Goal: Task Accomplishment & Management: Use online tool/utility

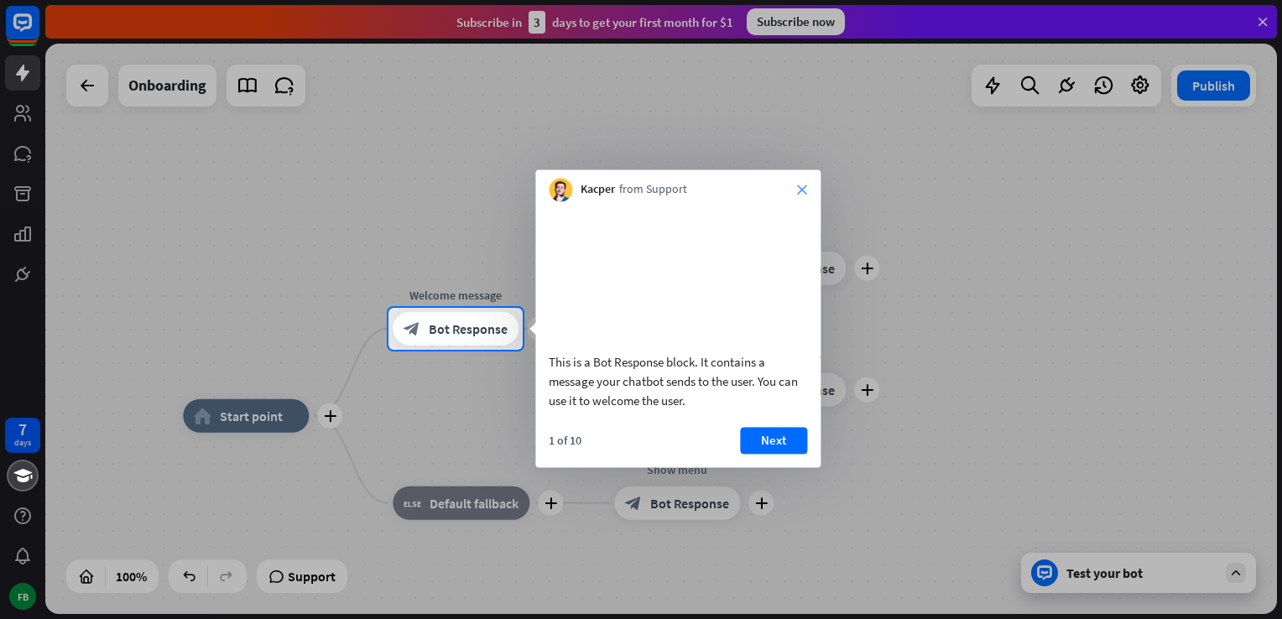
click at [799, 191] on icon "close" at bounding box center [802, 190] width 10 height 10
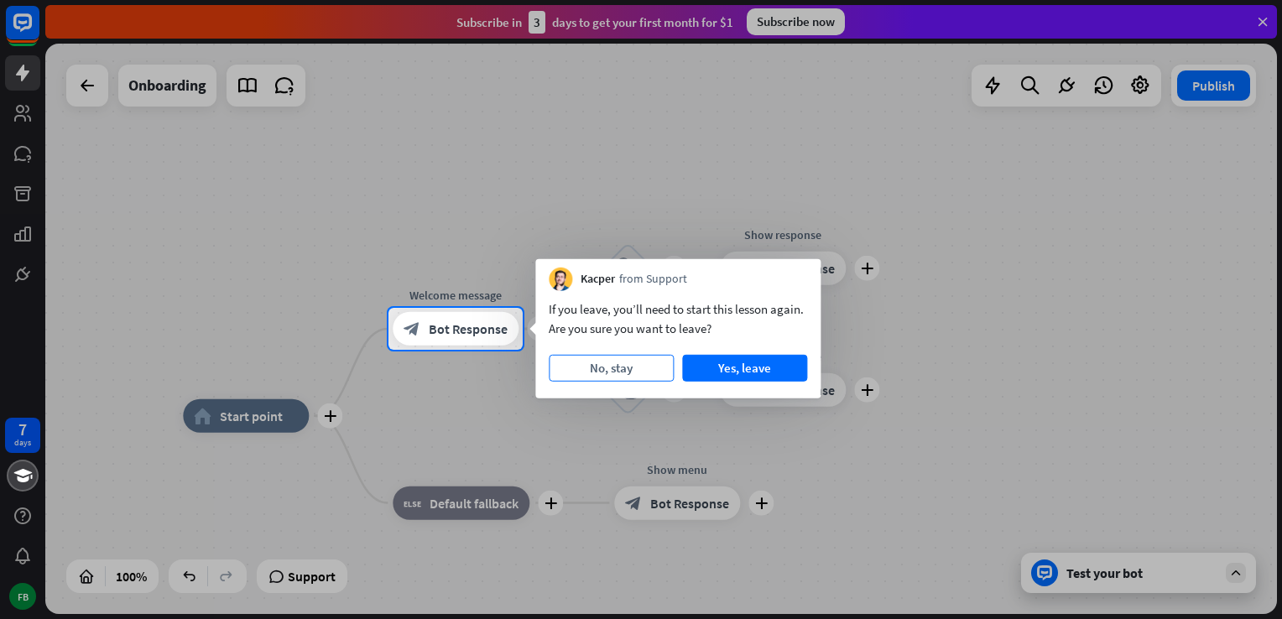
click at [628, 370] on button "No, stay" at bounding box center [611, 368] width 125 height 27
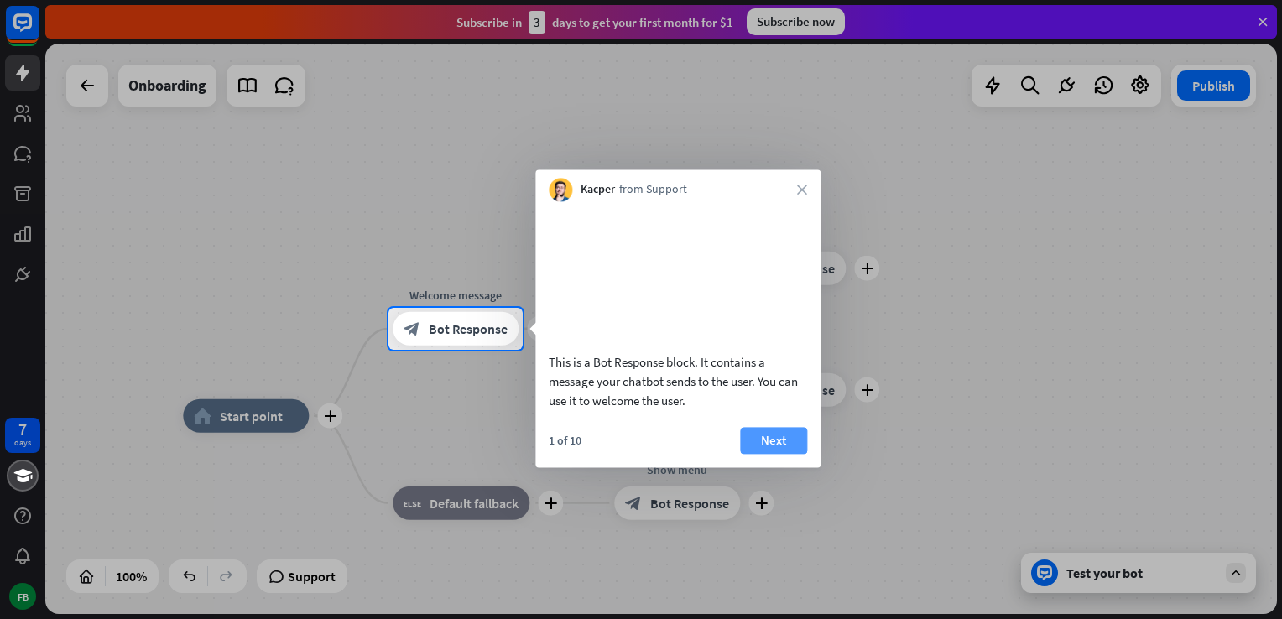
click at [755, 454] on button "Next" at bounding box center [773, 440] width 67 height 27
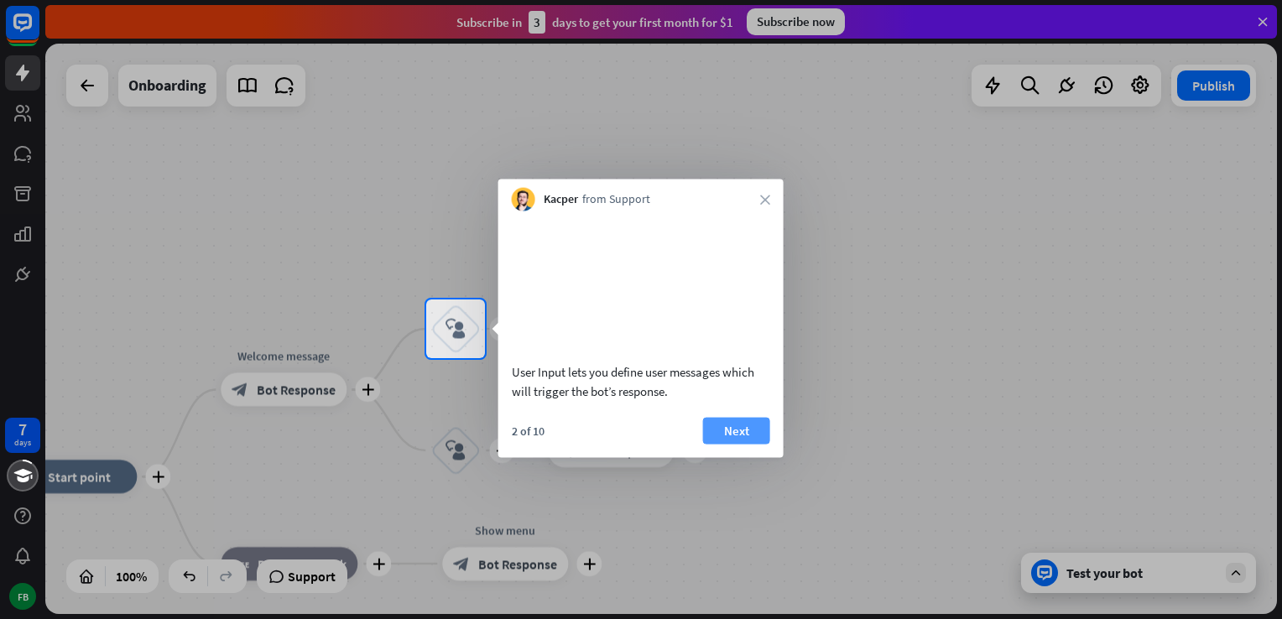
click at [738, 444] on button "Next" at bounding box center [736, 430] width 67 height 27
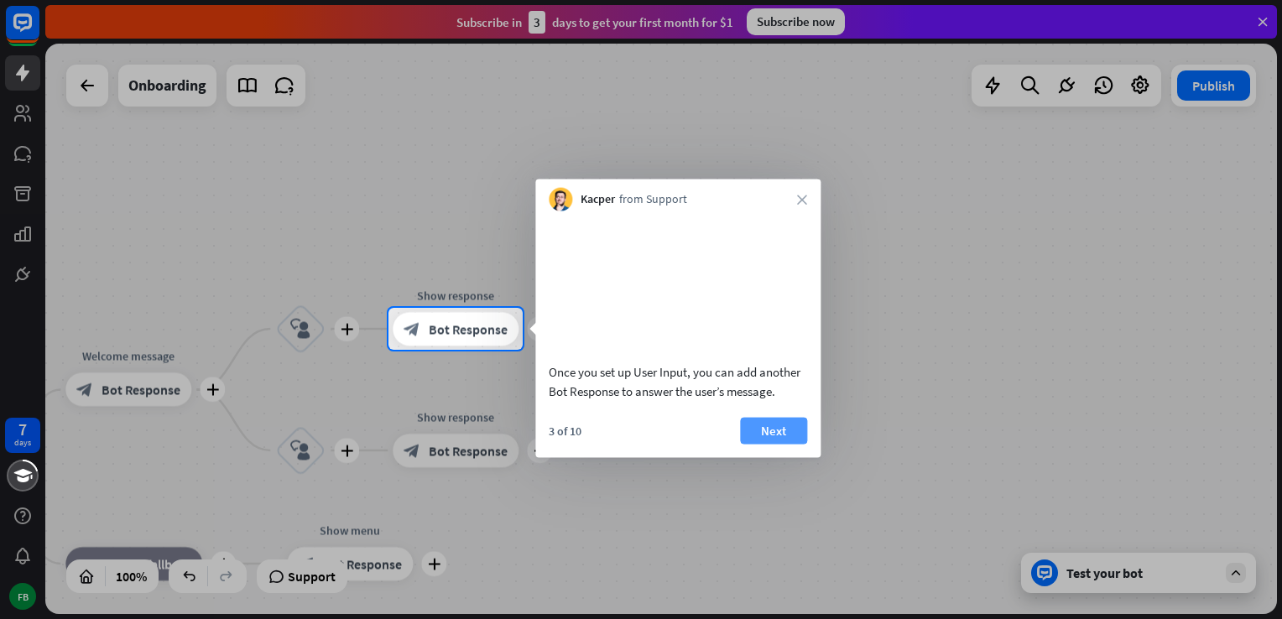
click at [795, 444] on button "Next" at bounding box center [773, 430] width 67 height 27
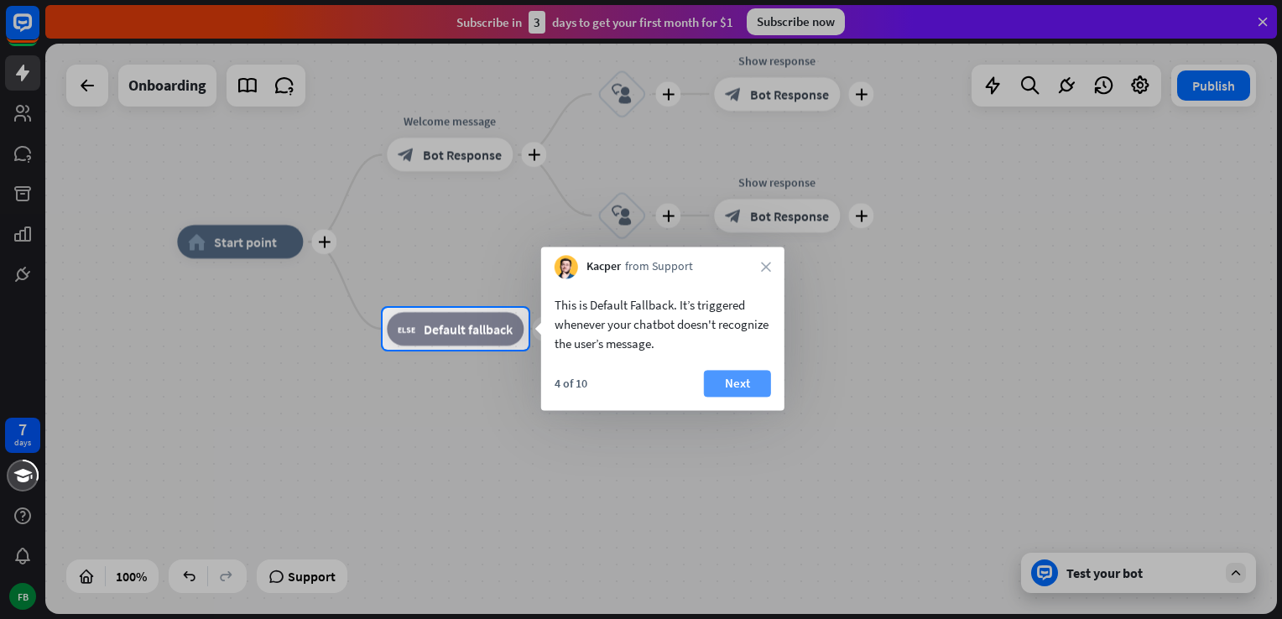
click at [737, 386] on button "Next" at bounding box center [737, 383] width 67 height 27
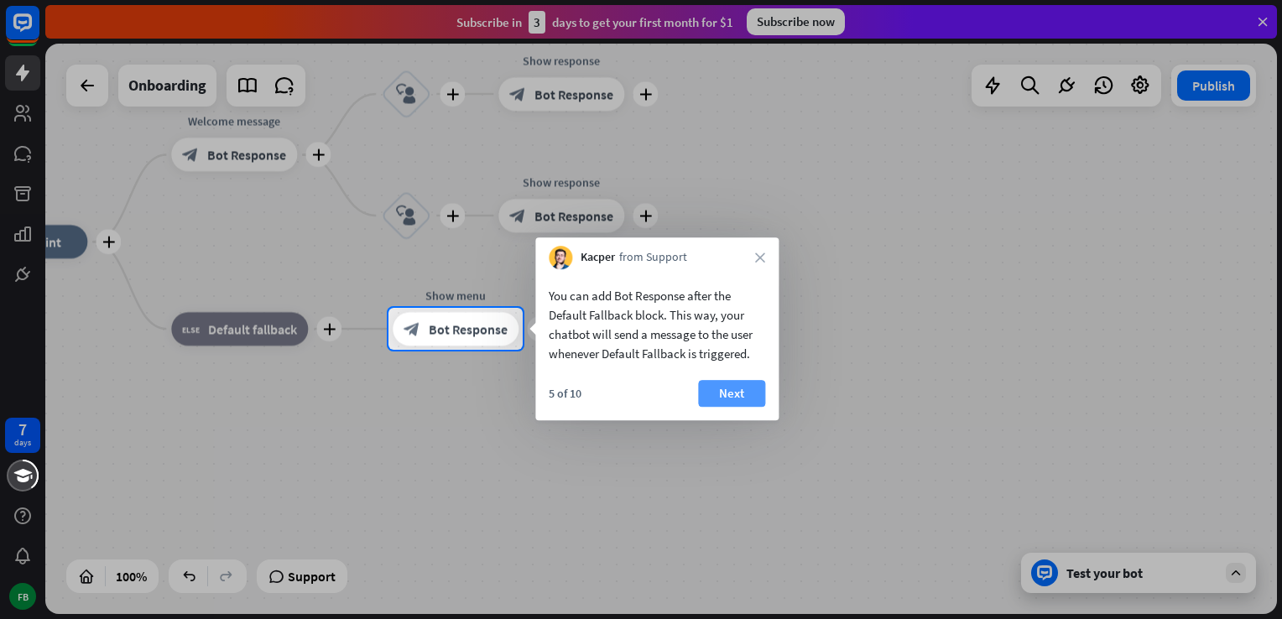
click at [730, 388] on button "Next" at bounding box center [731, 393] width 67 height 27
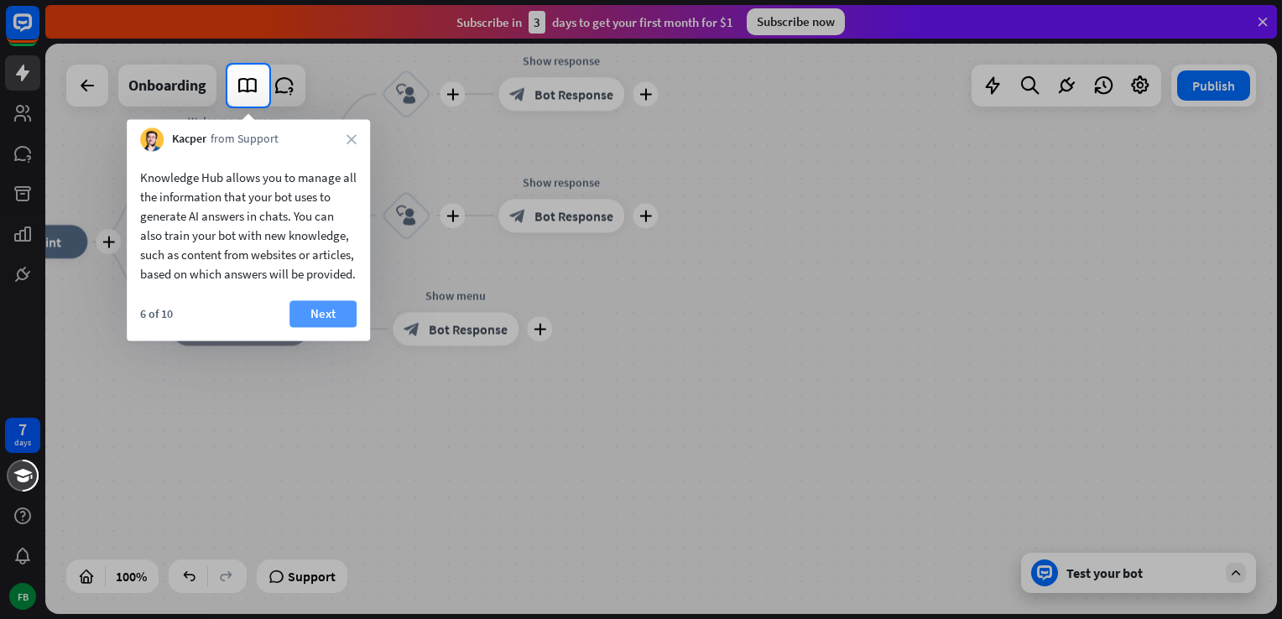
click at [326, 327] on button "Next" at bounding box center [322, 313] width 67 height 27
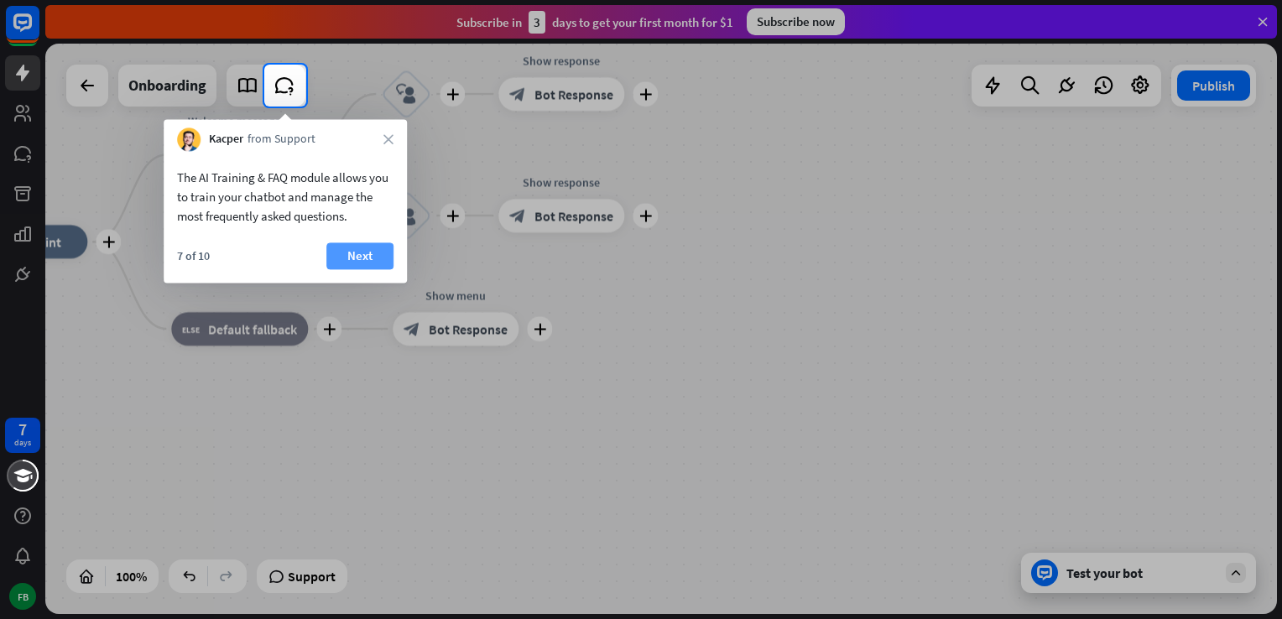
click at [382, 263] on button "Next" at bounding box center [359, 255] width 67 height 27
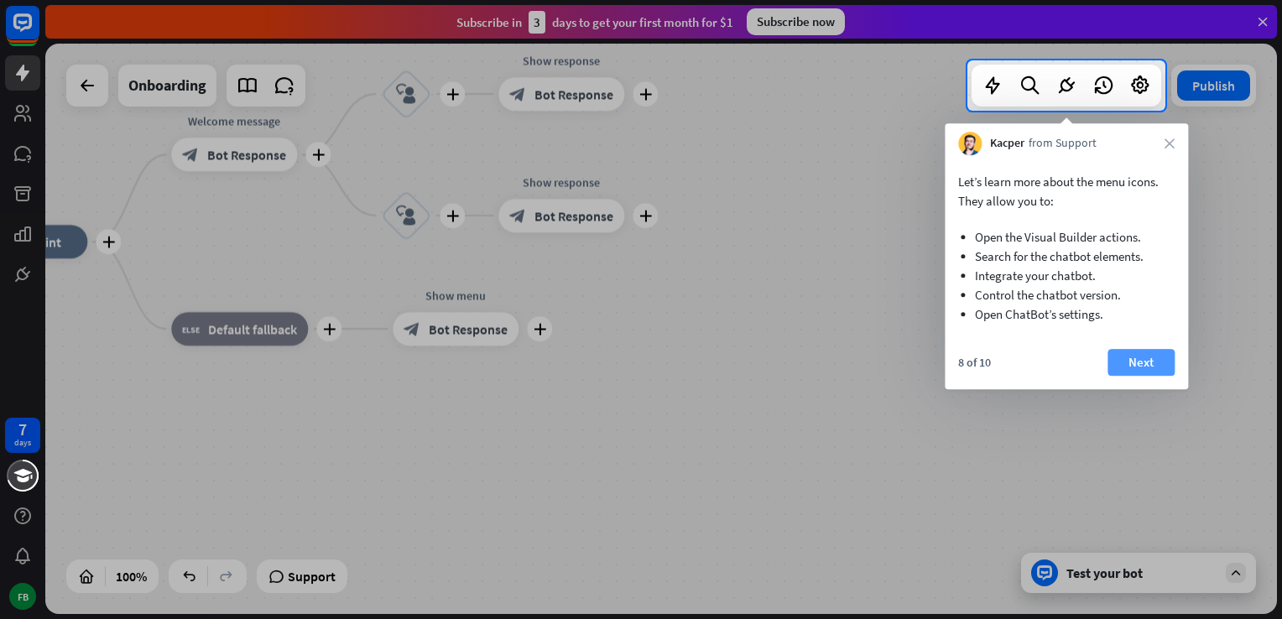
click at [1150, 353] on button "Next" at bounding box center [1141, 362] width 67 height 27
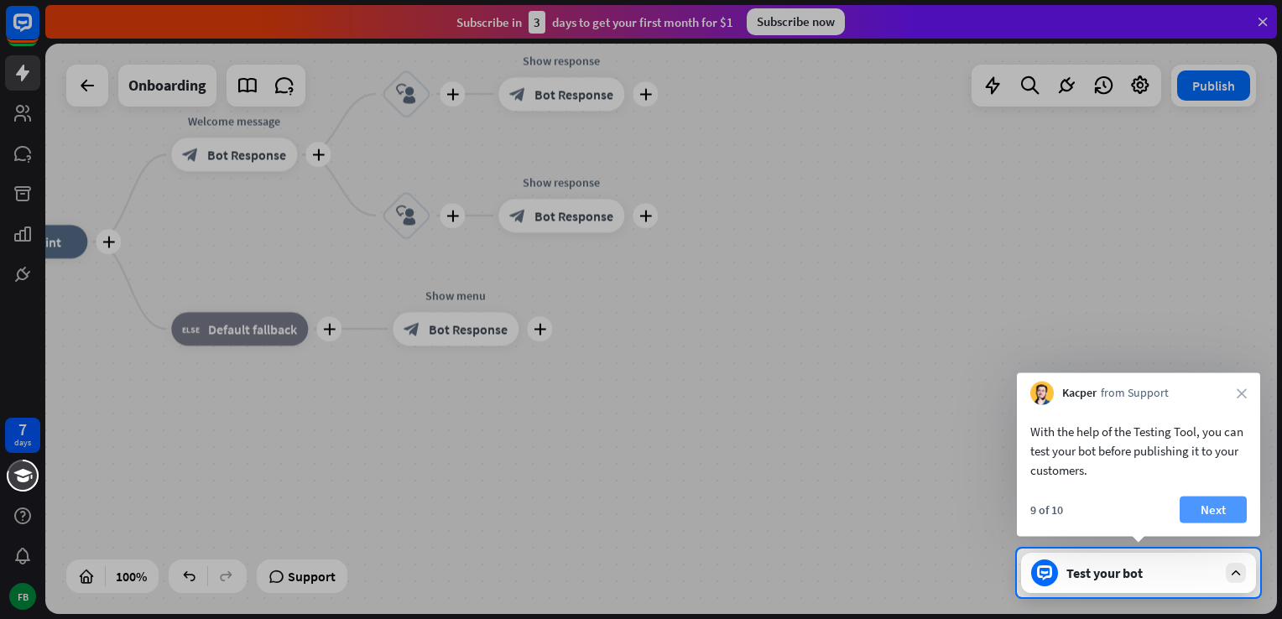
click at [1212, 508] on button "Next" at bounding box center [1213, 510] width 67 height 27
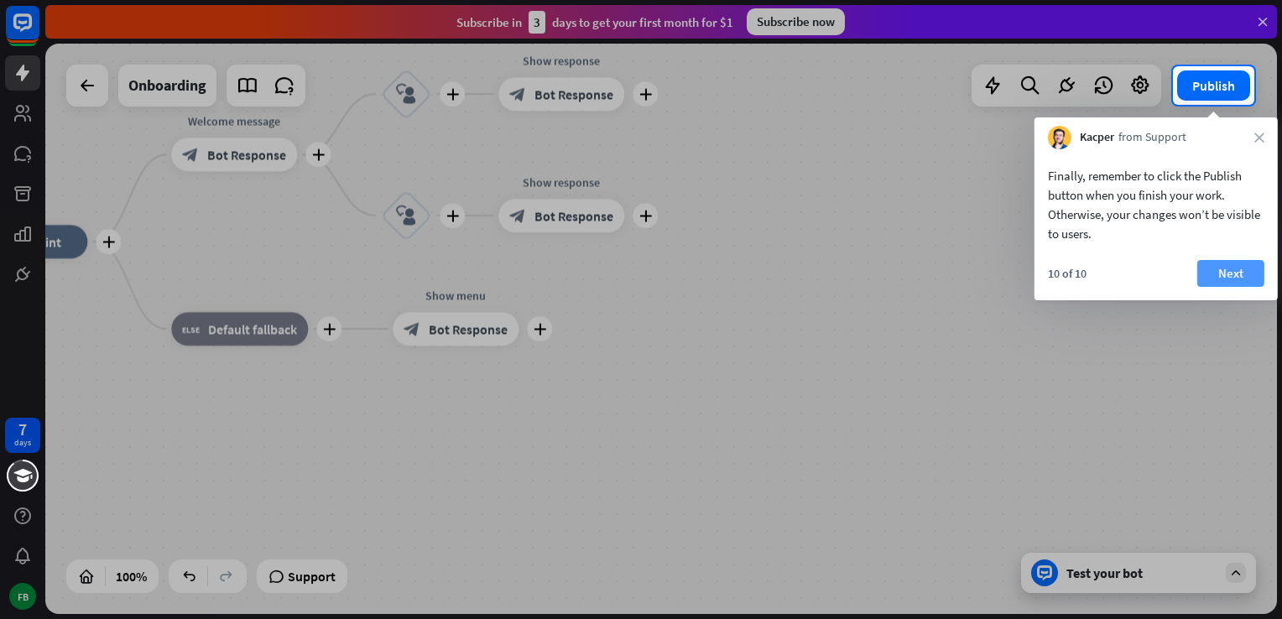
click at [1228, 284] on button "Next" at bounding box center [1230, 273] width 67 height 27
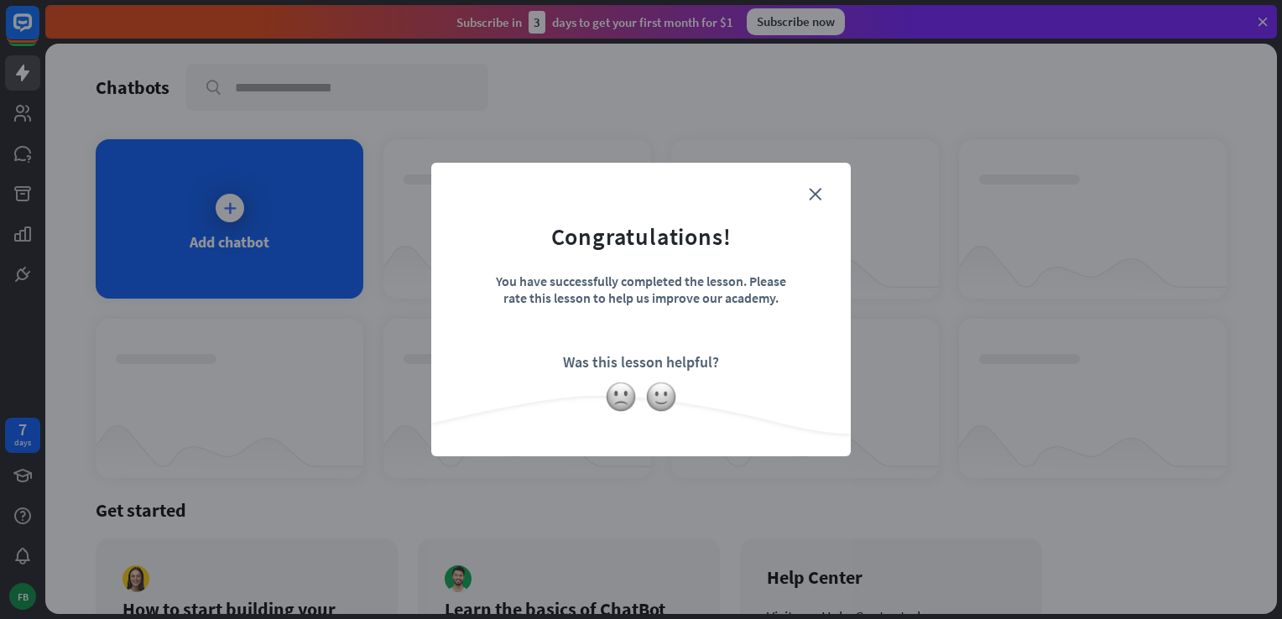
click at [816, 186] on form "Congratulations! You have successfully completed the lesson. Please rate this l…" at bounding box center [641, 284] width 378 height 201
click at [815, 205] on form "Congratulations! You have successfully completed the lesson. Please rate this l…" at bounding box center [641, 284] width 378 height 201
click at [810, 184] on form "Congratulations! You have successfully completed the lesson. Please rate this l…" at bounding box center [641, 284] width 378 height 201
click at [812, 208] on form "Congratulations! You have successfully completed the lesson. Please rate this l…" at bounding box center [641, 284] width 378 height 201
click at [812, 189] on icon "close" at bounding box center [815, 194] width 13 height 13
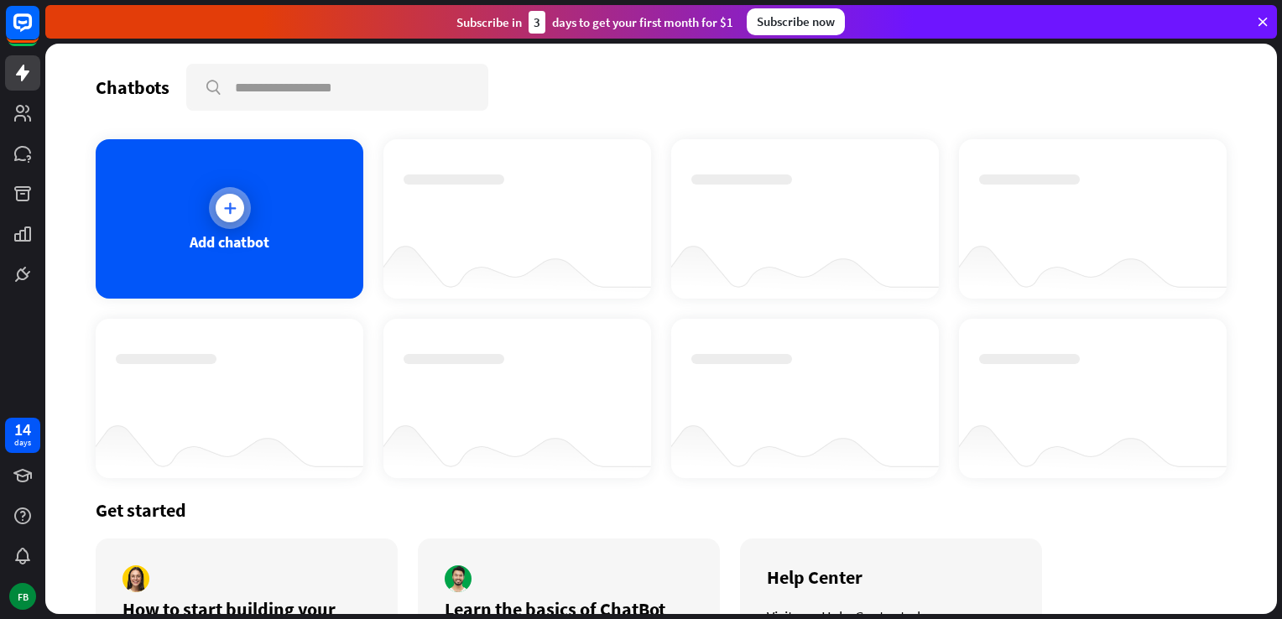
click at [238, 210] on div at bounding box center [230, 208] width 29 height 29
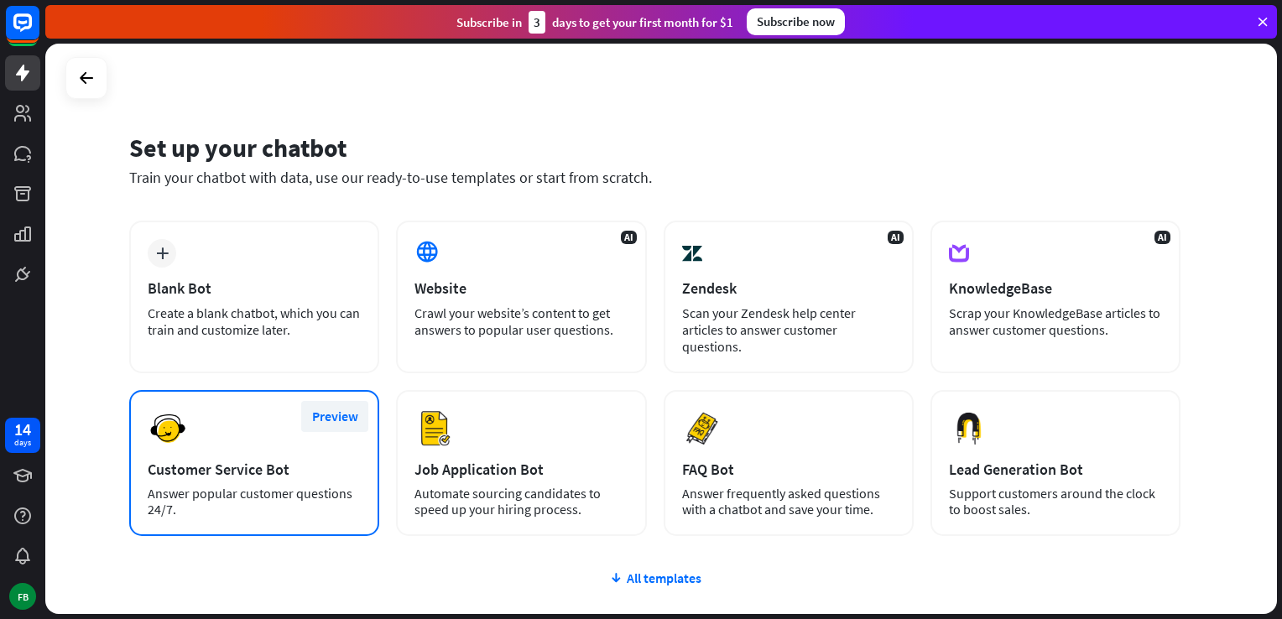
click at [321, 411] on button "Preview" at bounding box center [334, 416] width 67 height 31
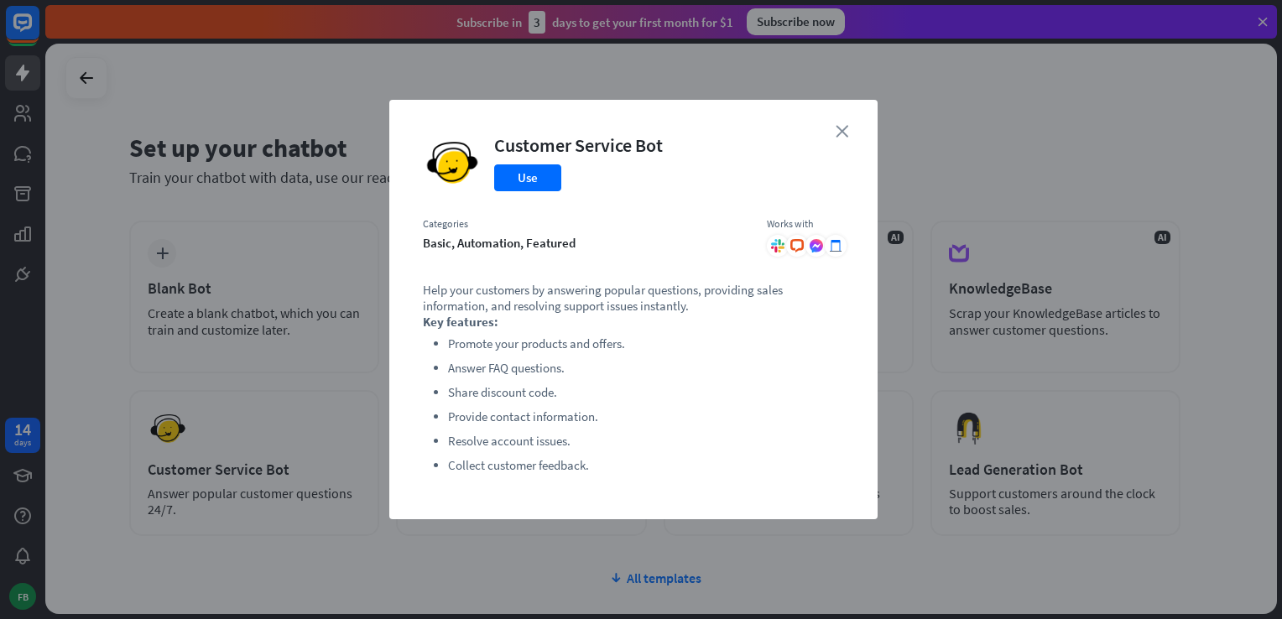
click at [839, 127] on icon "close" at bounding box center [842, 131] width 13 height 13
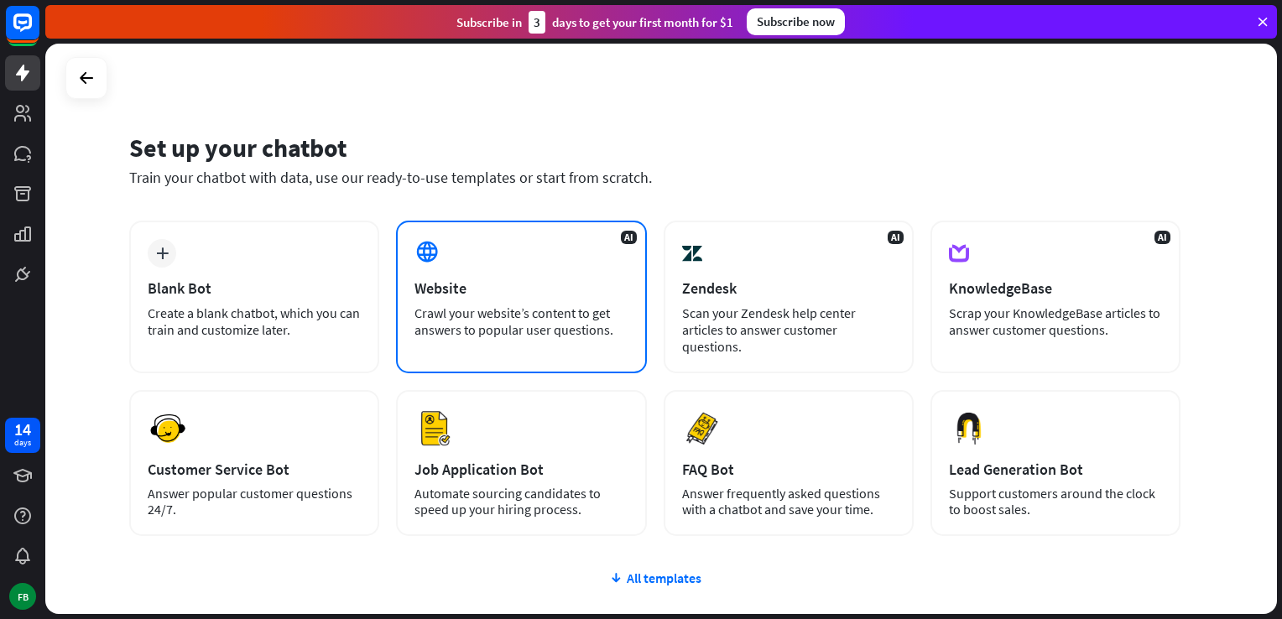
click at [581, 242] on div "AI Website Crawl your website’s content to get answers to popular user question…" at bounding box center [521, 297] width 250 height 153
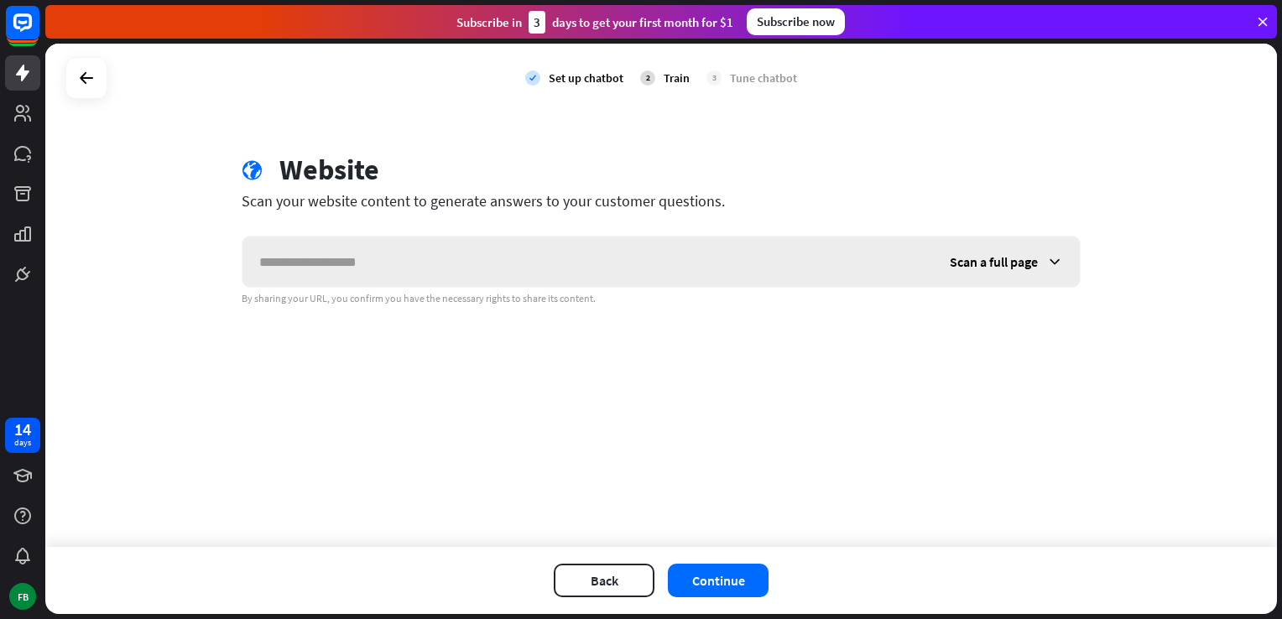
click at [1018, 267] on span "Scan a full page" at bounding box center [994, 261] width 88 height 17
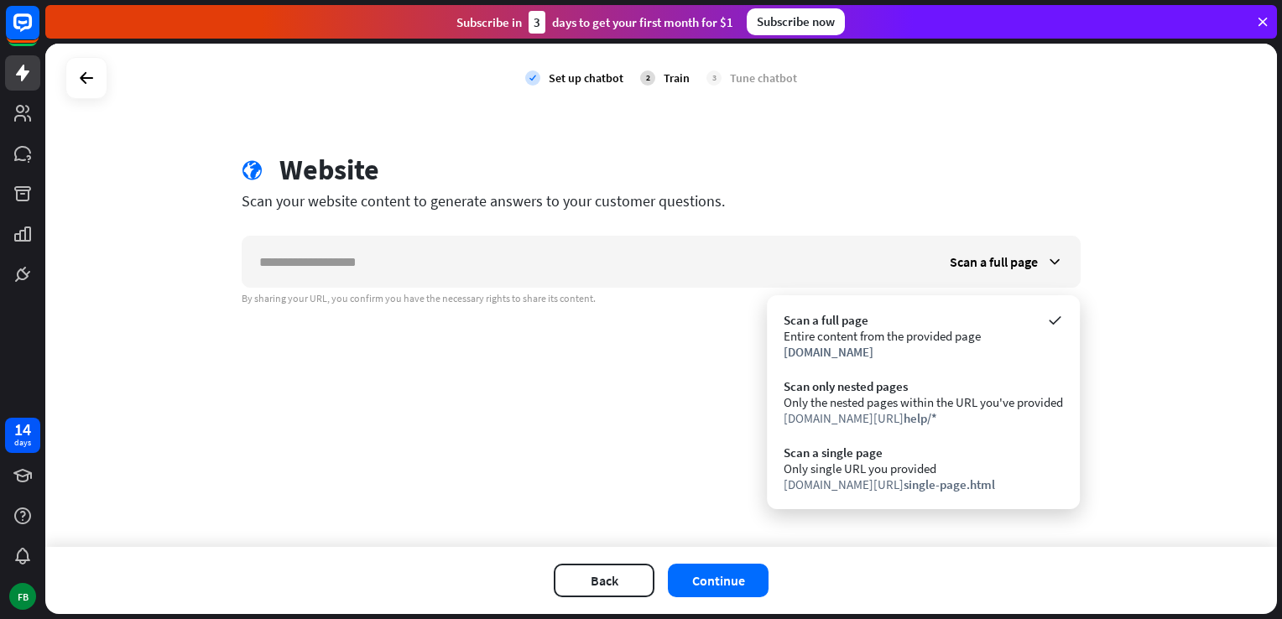
click at [621, 409] on div "check Set up chatbot 2 Train 3 Tune chatbot globe Website Scan your website con…" at bounding box center [661, 295] width 1232 height 503
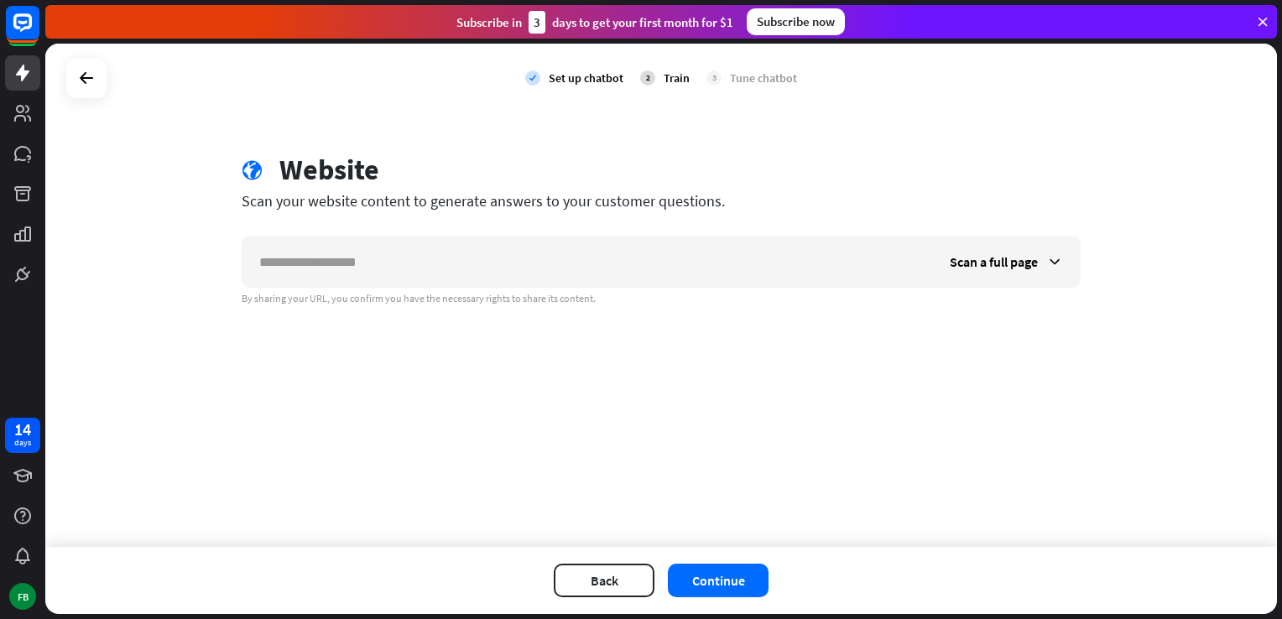
click at [108, 69] on div "check Set up chatbot 2 Train 3 Tune chatbot" at bounding box center [661, 78] width 1232 height 69
click at [105, 76] on div at bounding box center [86, 78] width 42 height 42
click at [94, 76] on icon at bounding box center [86, 78] width 20 height 20
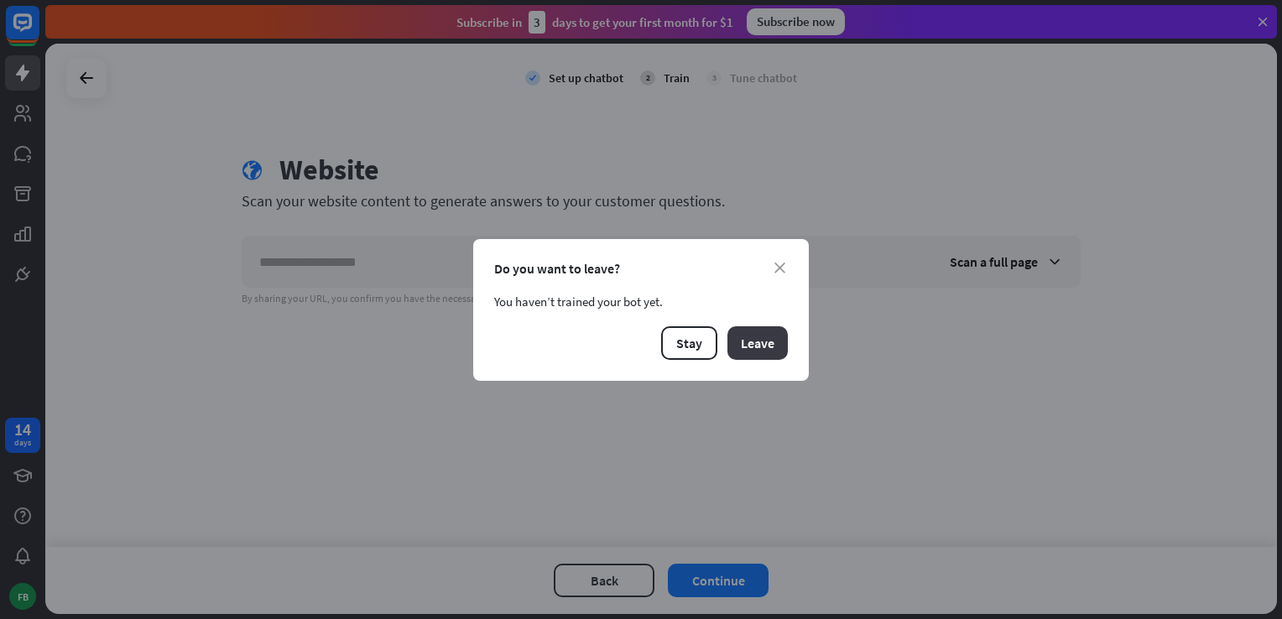
click at [774, 327] on button "Leave" at bounding box center [757, 343] width 60 height 34
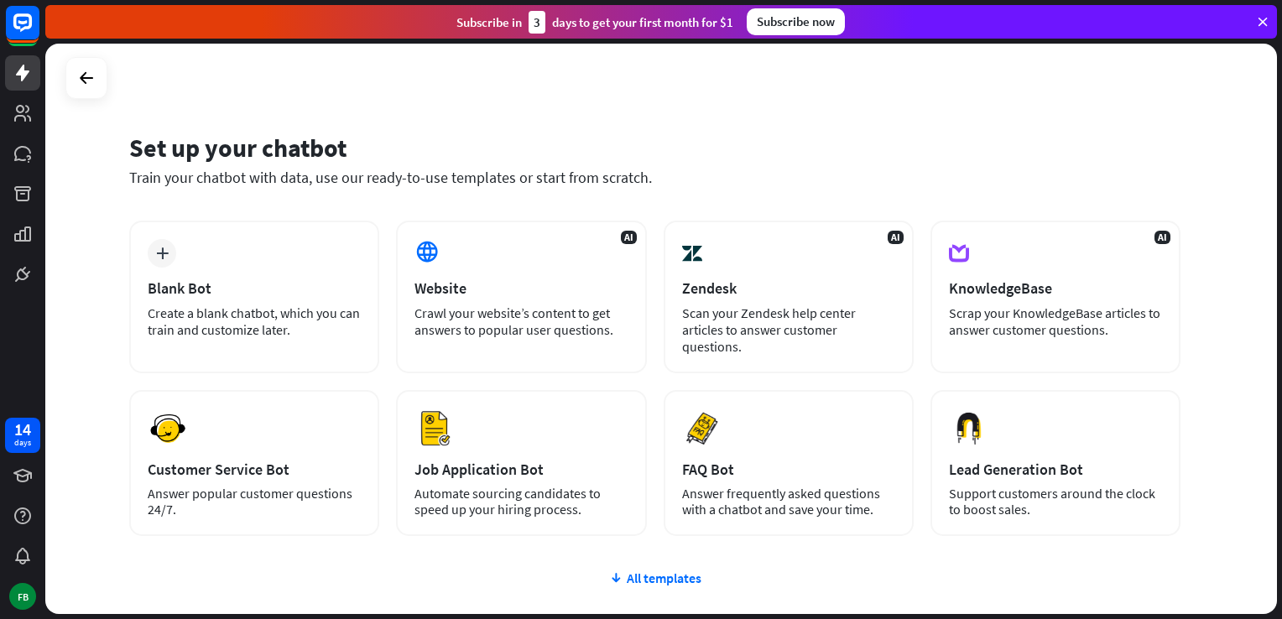
click at [660, 586] on div "plus Blank Bot Create a blank chatbot, which you can train and customize later.…" at bounding box center [654, 479] width 1051 height 517
click at [660, 583] on div "All templates" at bounding box center [654, 578] width 1051 height 17
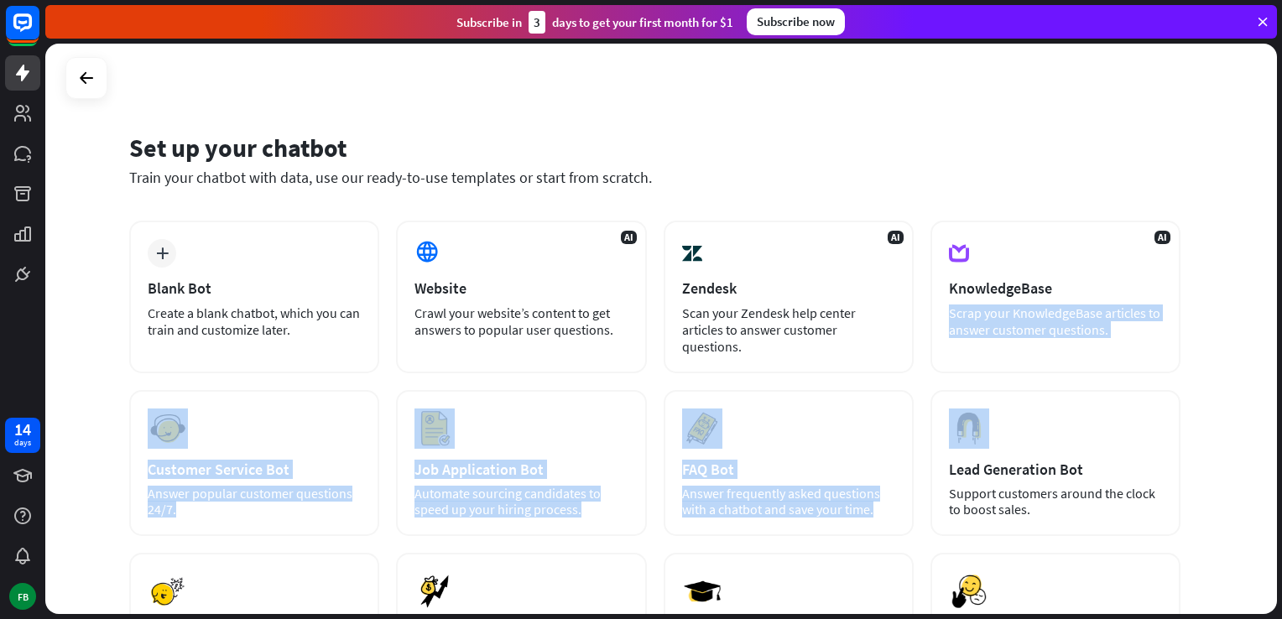
drag, startPoint x: 1281, startPoint y: 297, endPoint x: 1283, endPoint y: 409, distance: 111.6
click at [1281, 409] on html "14 days FB close Product Help First steps Get started with ChatBot Help Center …" at bounding box center [641, 309] width 1282 height 619
drag, startPoint x: 1283, startPoint y: 409, endPoint x: 1222, endPoint y: 447, distance: 72.4
click at [1222, 447] on div "Set up your chatbot Train your chatbot with data, use our ready-to-use template…" at bounding box center [661, 329] width 1232 height 571
click at [1222, 446] on div "Set up your chatbot Train your chatbot with data, use our ready-to-use template…" at bounding box center [661, 329] width 1232 height 571
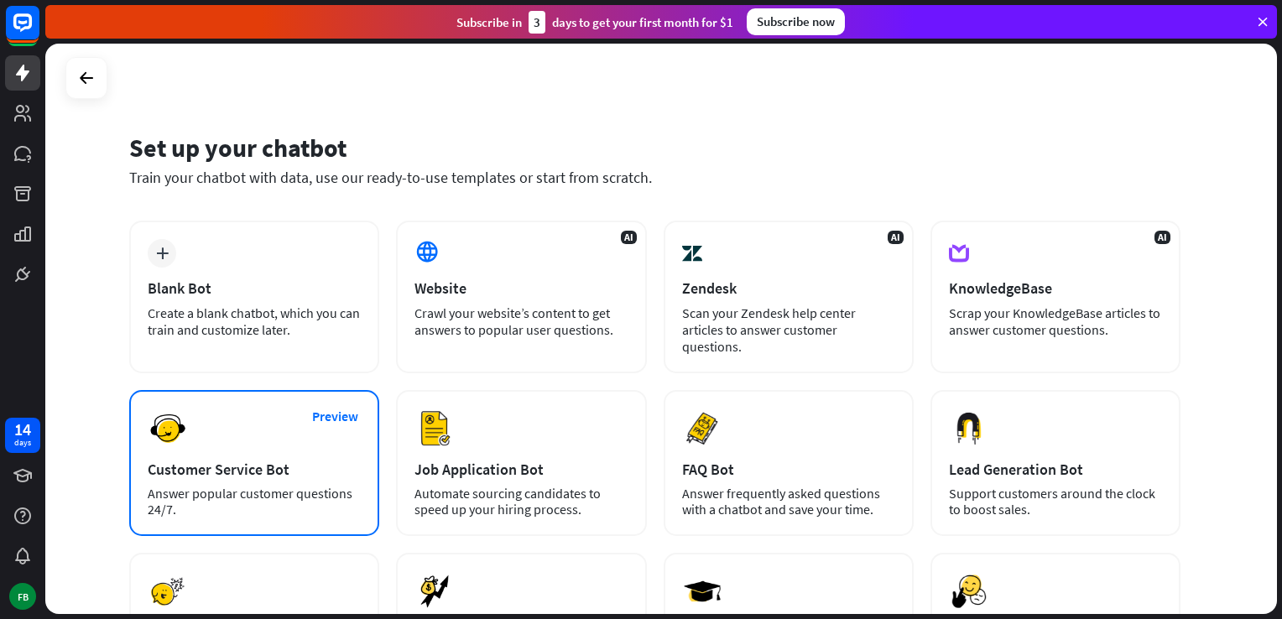
click at [277, 474] on div "Customer Service Bot" at bounding box center [254, 469] width 213 height 19
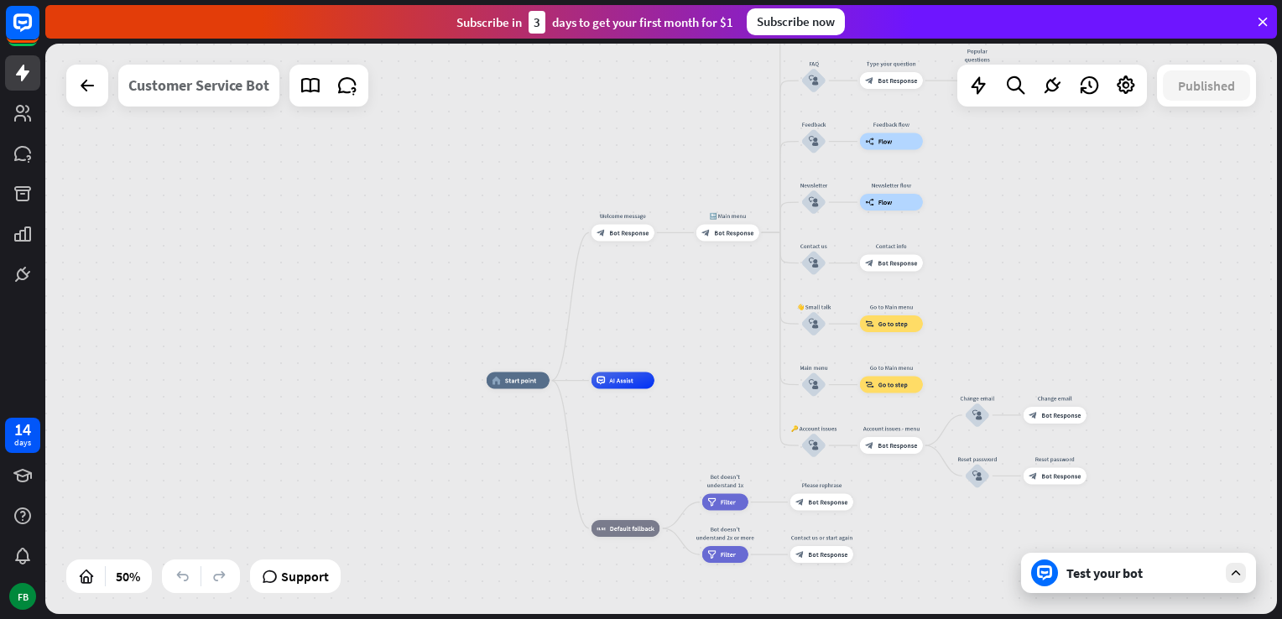
click at [223, 87] on div "Customer Service Bot" at bounding box center [198, 86] width 141 height 42
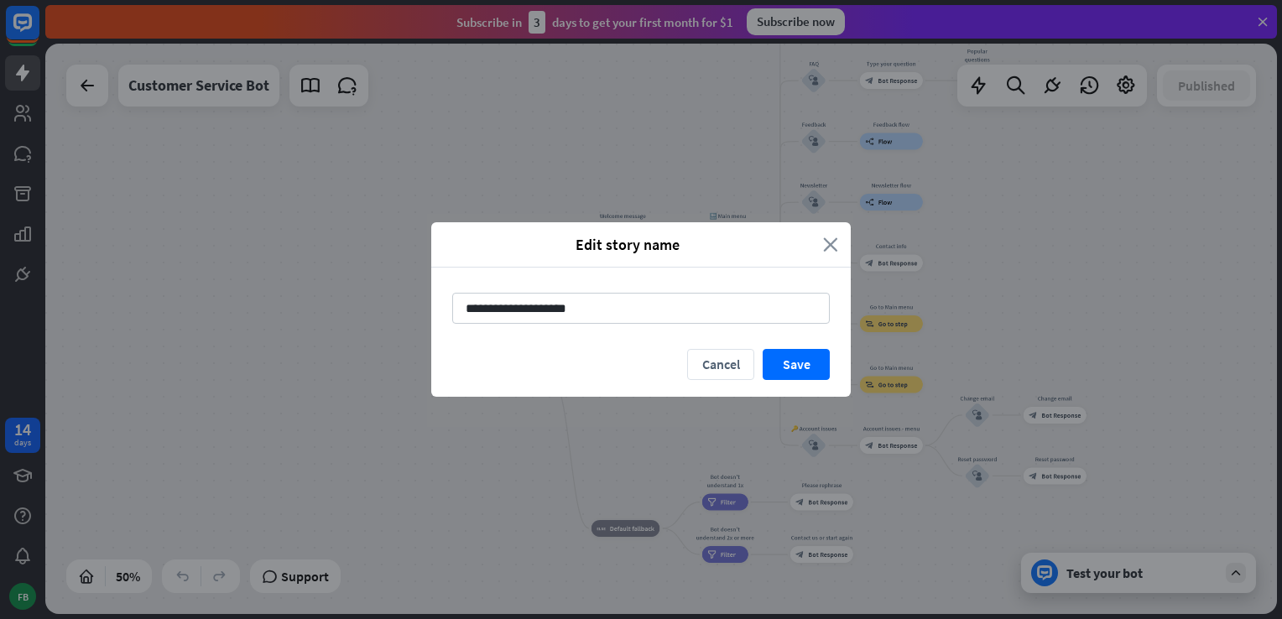
click at [826, 238] on icon "close" at bounding box center [830, 244] width 15 height 19
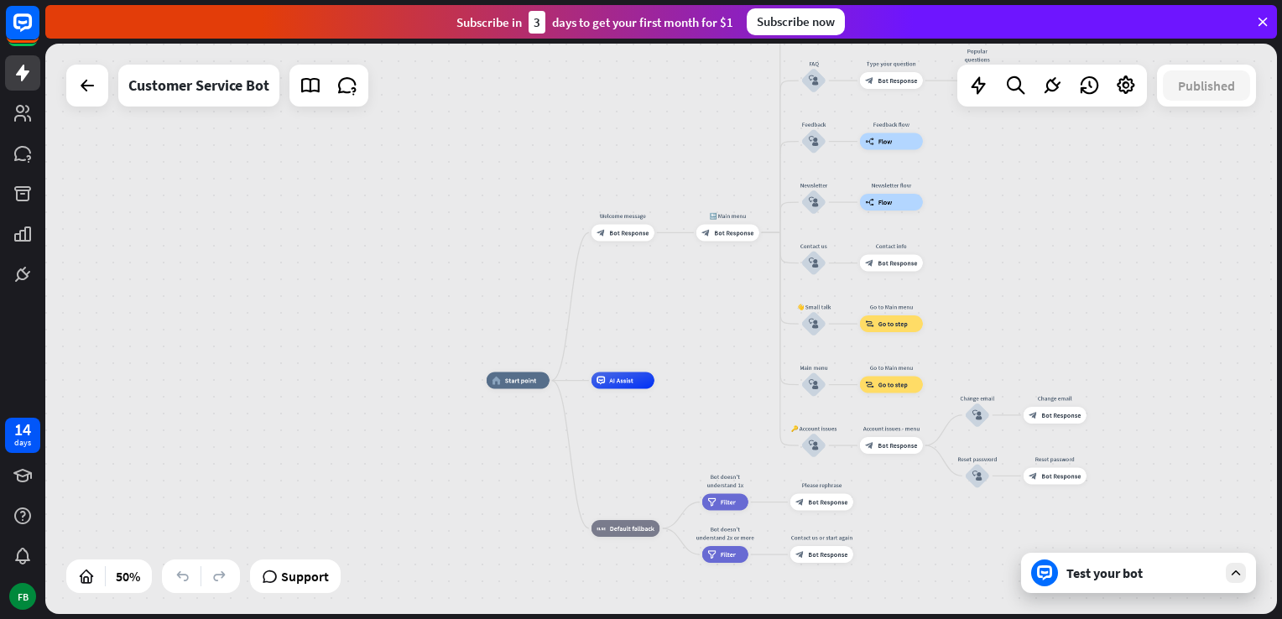
click at [1221, 580] on div "Test your bot" at bounding box center [1138, 573] width 235 height 40
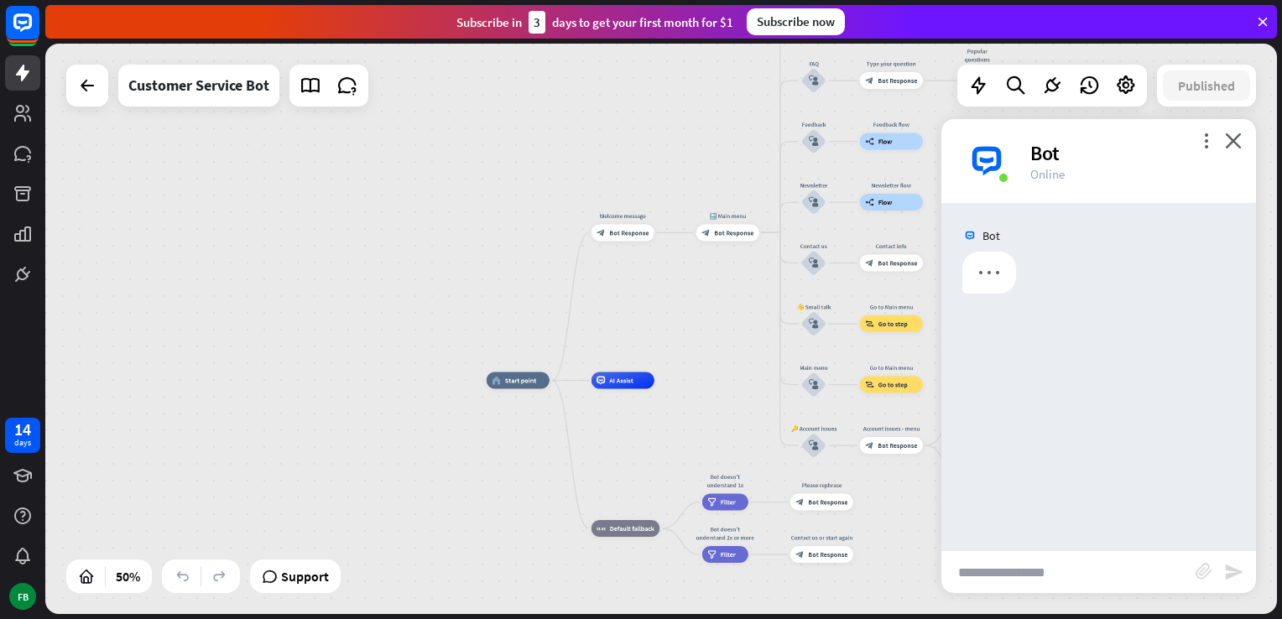
click at [1057, 574] on input "text" at bounding box center [1068, 572] width 254 height 42
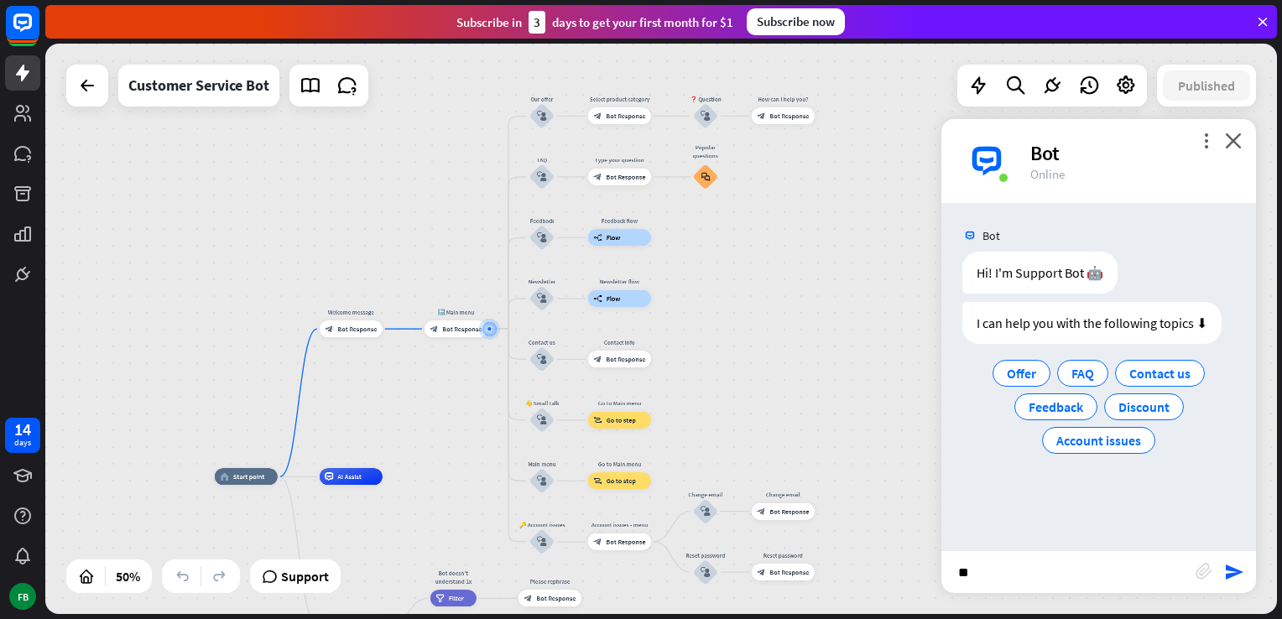
type input "*"
type input "**********"
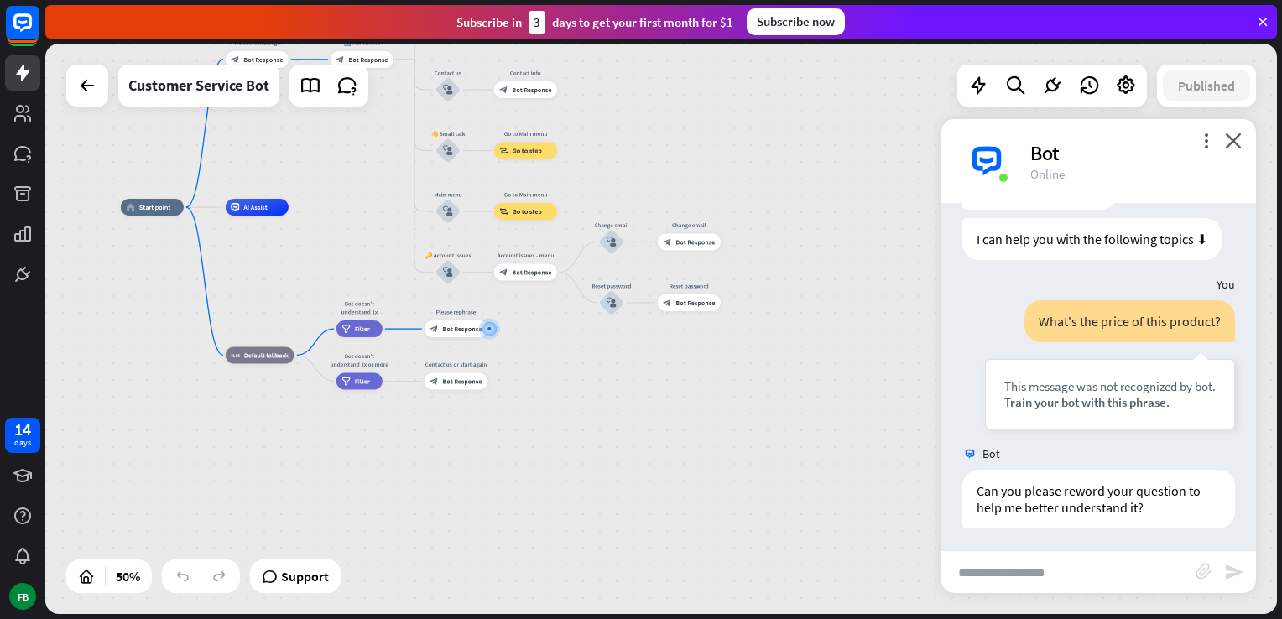
scroll to position [86, 0]
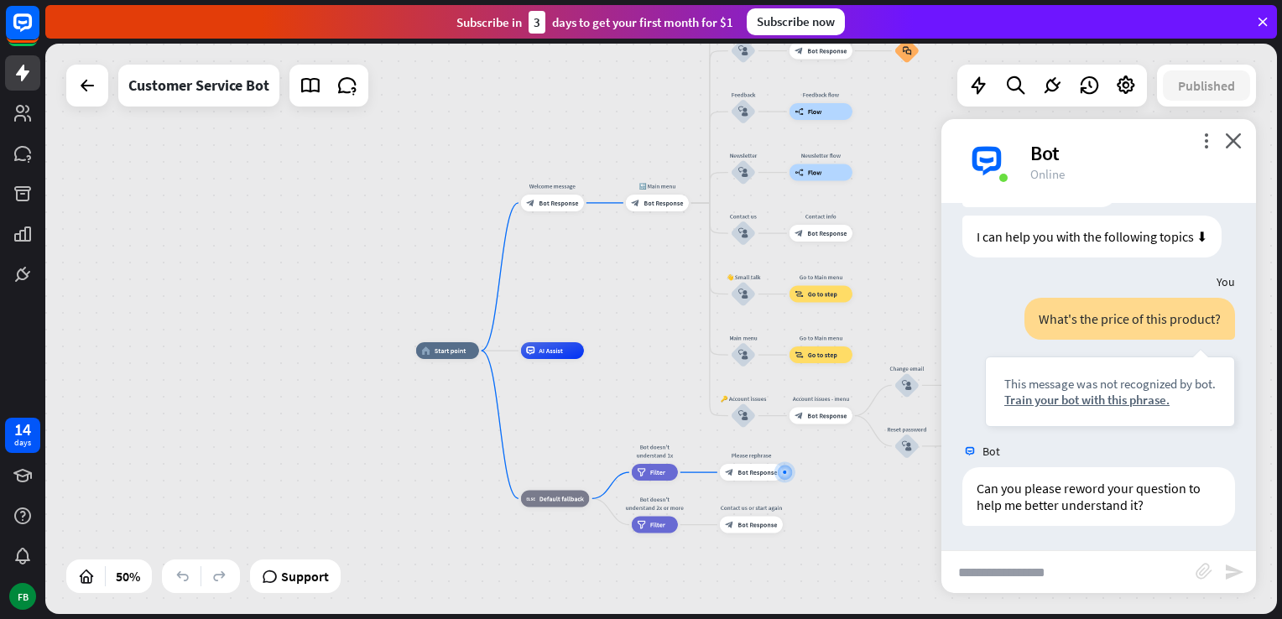
drag, startPoint x: 305, startPoint y: 435, endPoint x: 543, endPoint y: 562, distance: 269.1
click at [543, 562] on div "home_2 Start point Welcome message block_bot_response Bot Response 🔙 Main menu …" at bounding box center [724, 493] width 616 height 285
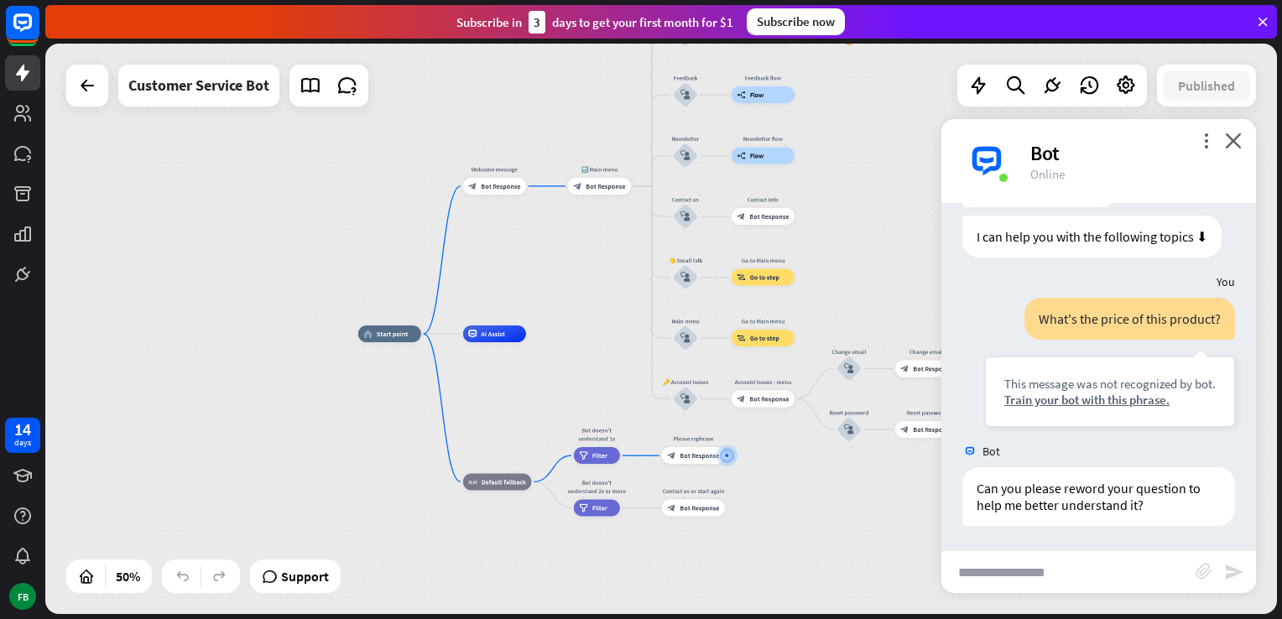
click at [1238, 132] on div "more_vert close Bot Online" at bounding box center [1098, 161] width 315 height 84
click at [1235, 143] on icon "close" at bounding box center [1233, 141] width 17 height 16
